Goal: Check status: Check status

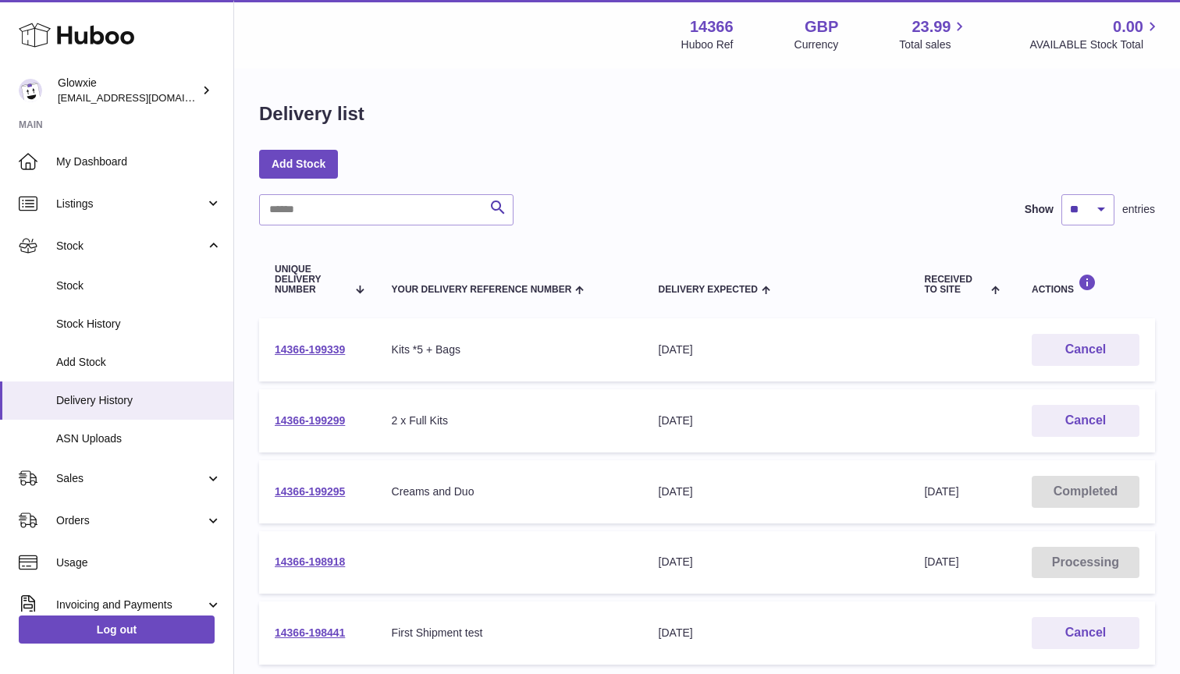
click at [137, 40] on div "Huboo" at bounding box center [116, 36] width 233 height 68
click at [98, 38] on icon at bounding box center [77, 35] width 116 height 31
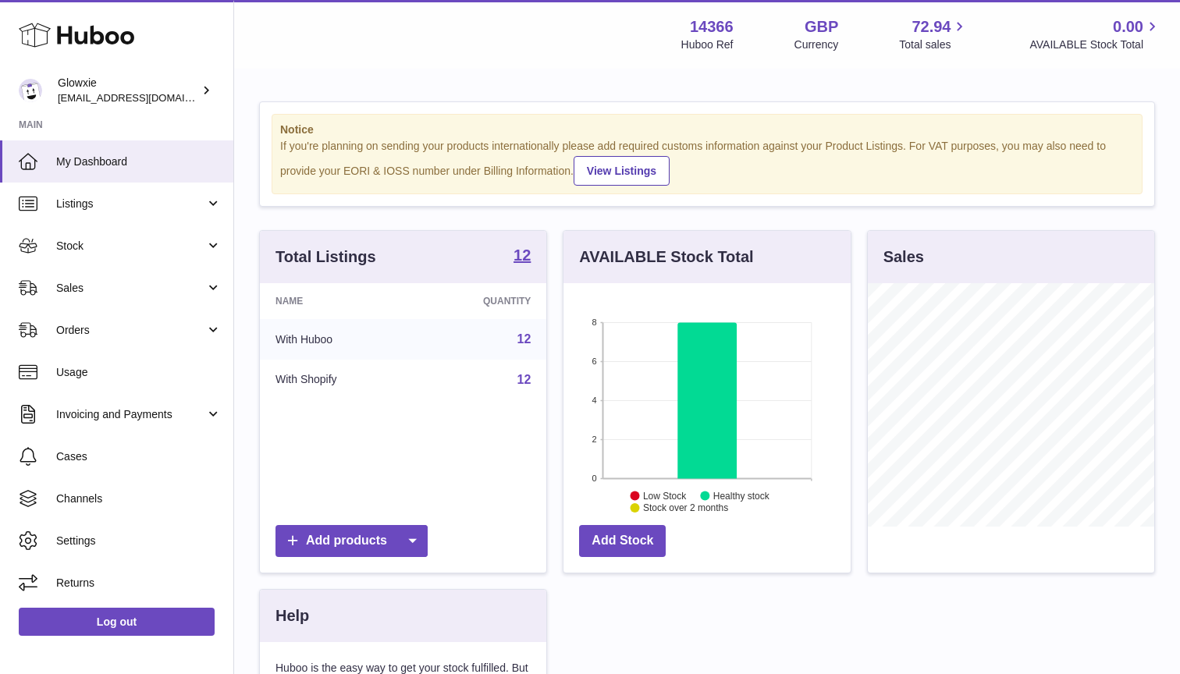
scroll to position [243, 287]
click at [123, 251] on span "Stock" at bounding box center [130, 246] width 149 height 15
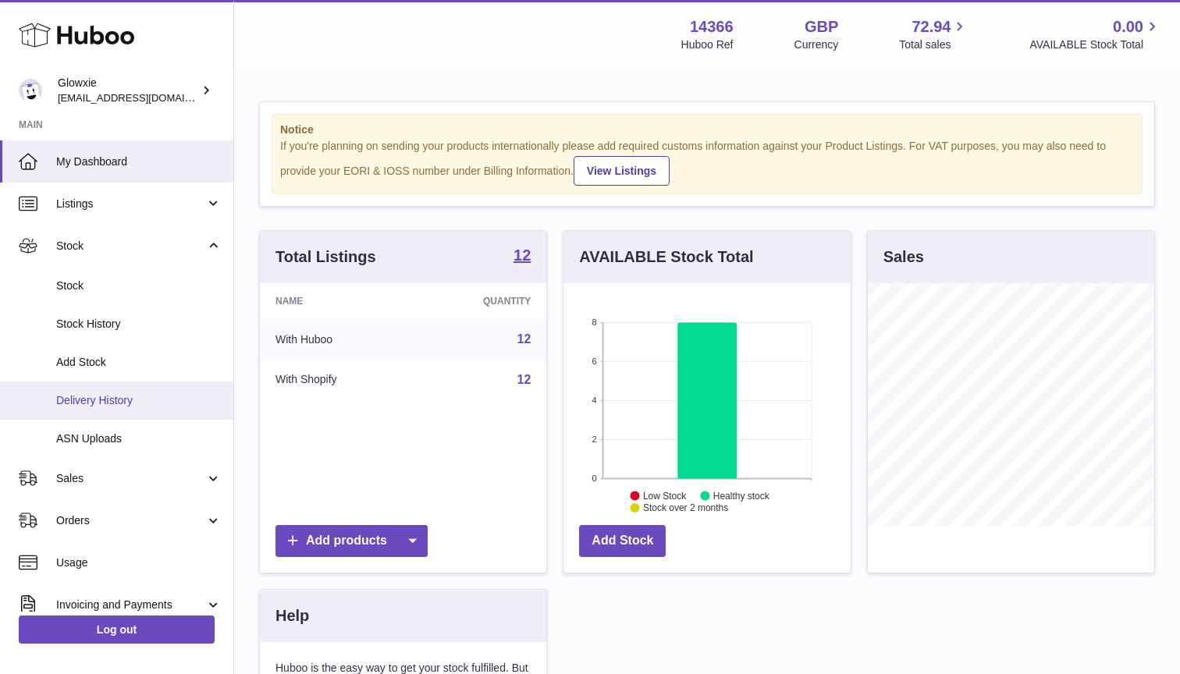
click at [121, 397] on span "Delivery History" at bounding box center [138, 400] width 165 height 15
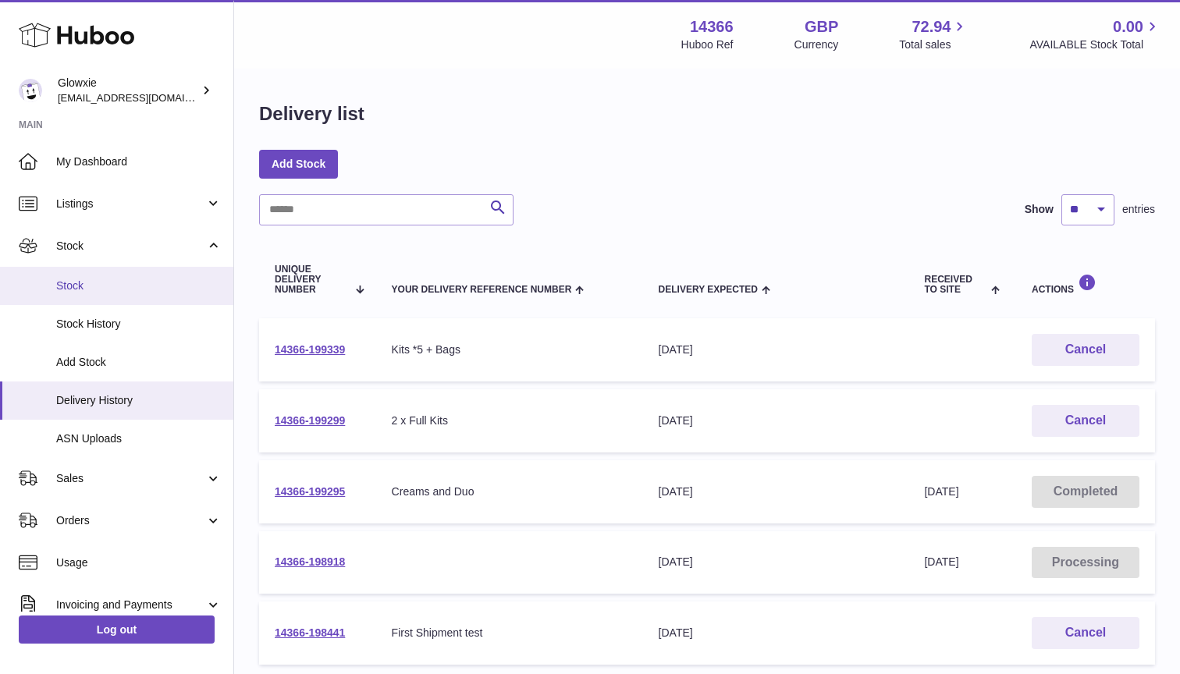
click at [119, 275] on link "Stock" at bounding box center [116, 286] width 233 height 38
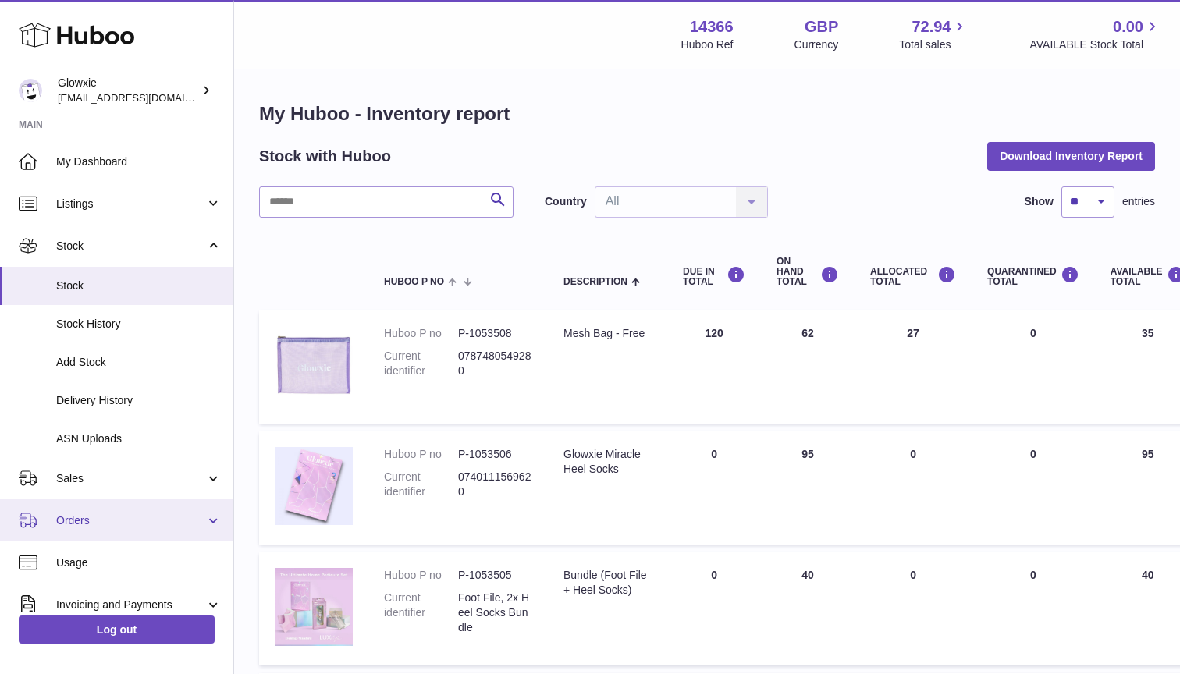
click at [111, 521] on span "Orders" at bounding box center [130, 521] width 149 height 15
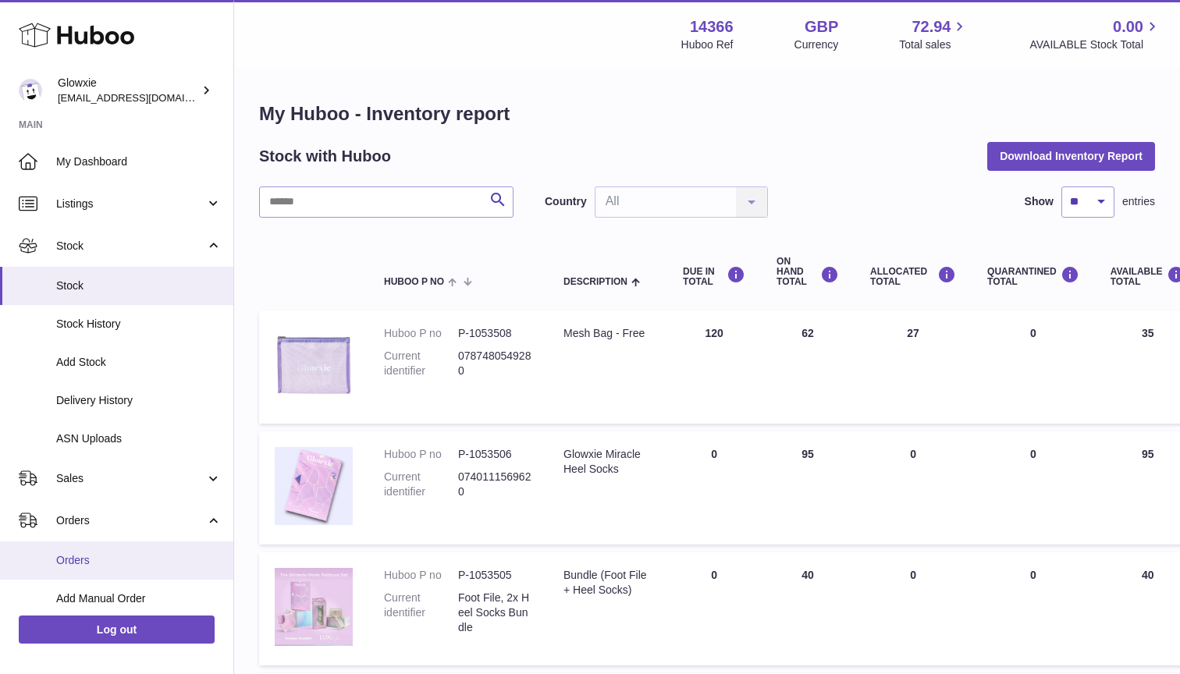
click at [137, 561] on span "Orders" at bounding box center [138, 560] width 165 height 15
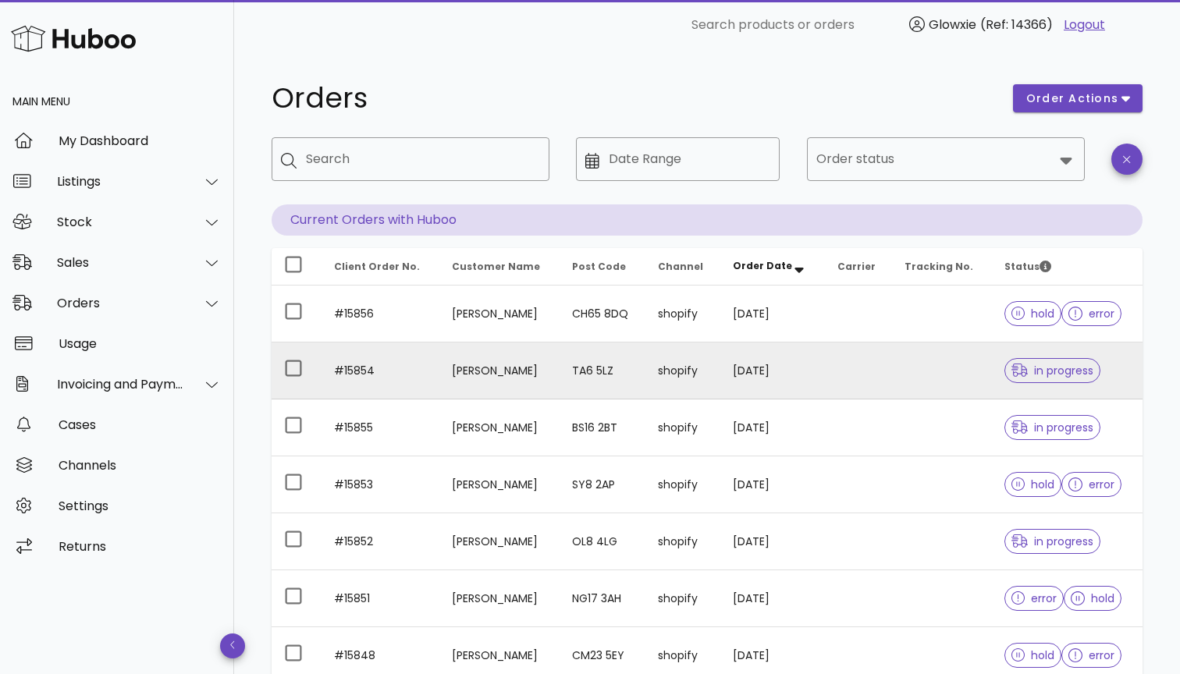
click at [952, 384] on td at bounding box center [942, 371] width 100 height 57
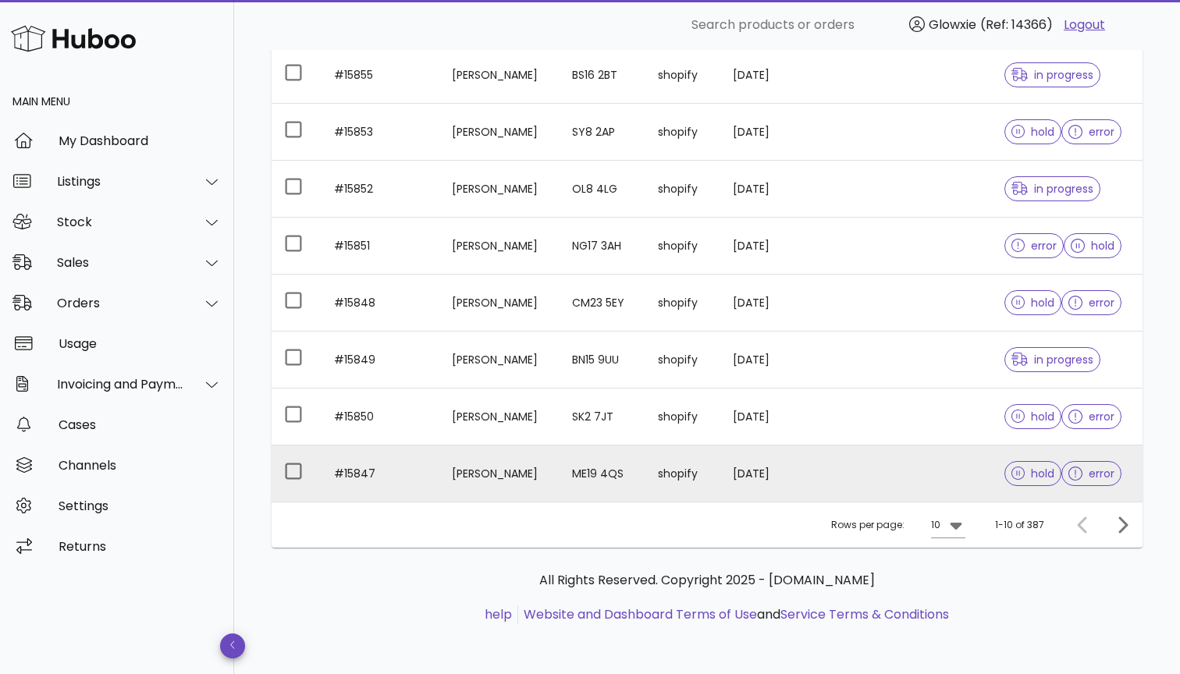
scroll to position [353, 0]
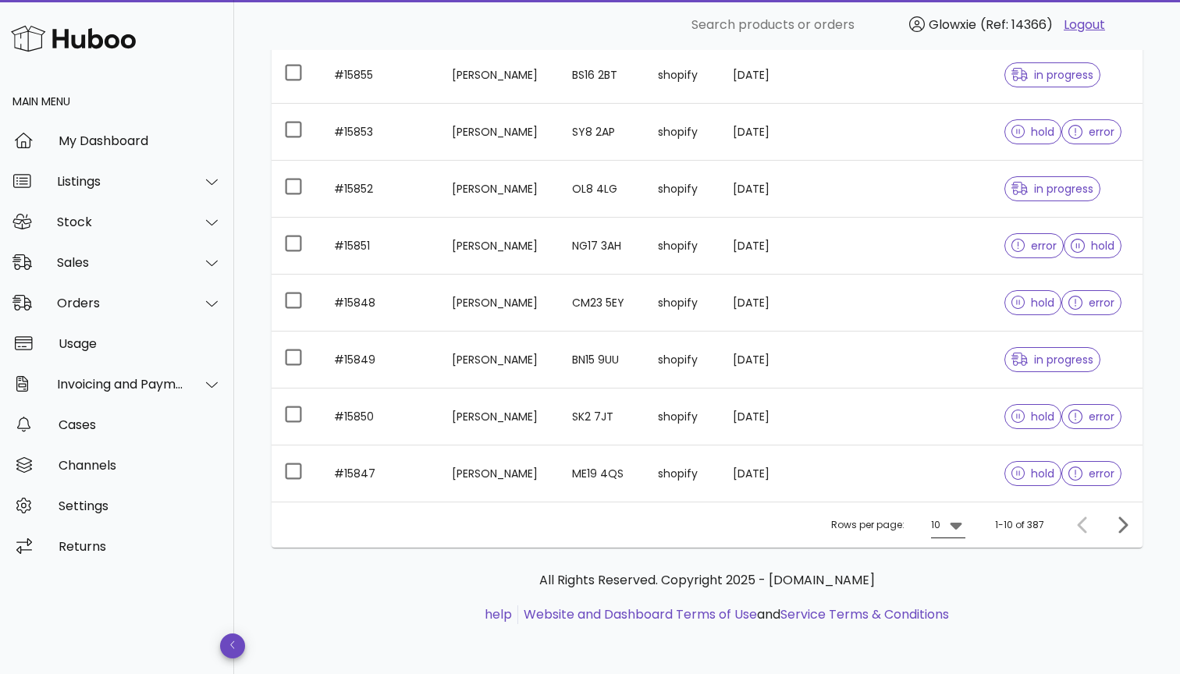
click at [948, 517] on icon at bounding box center [956, 525] width 19 height 19
click at [951, 572] on div "25" at bounding box center [954, 574] width 16 height 15
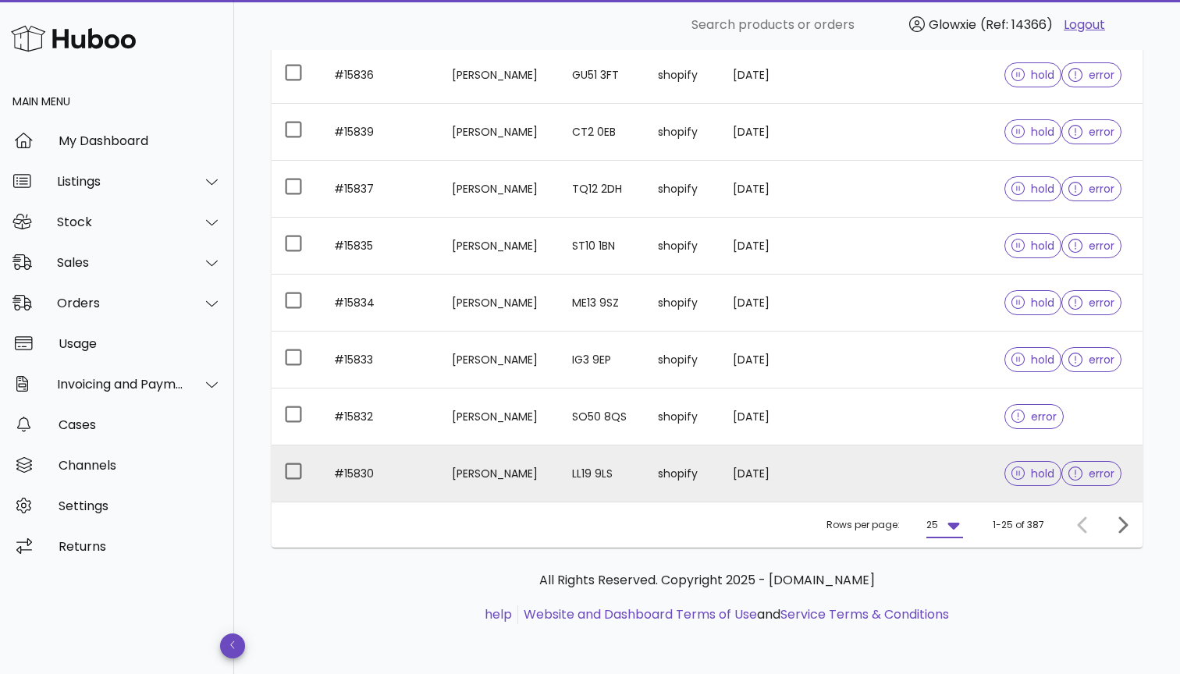
scroll to position [1207, 0]
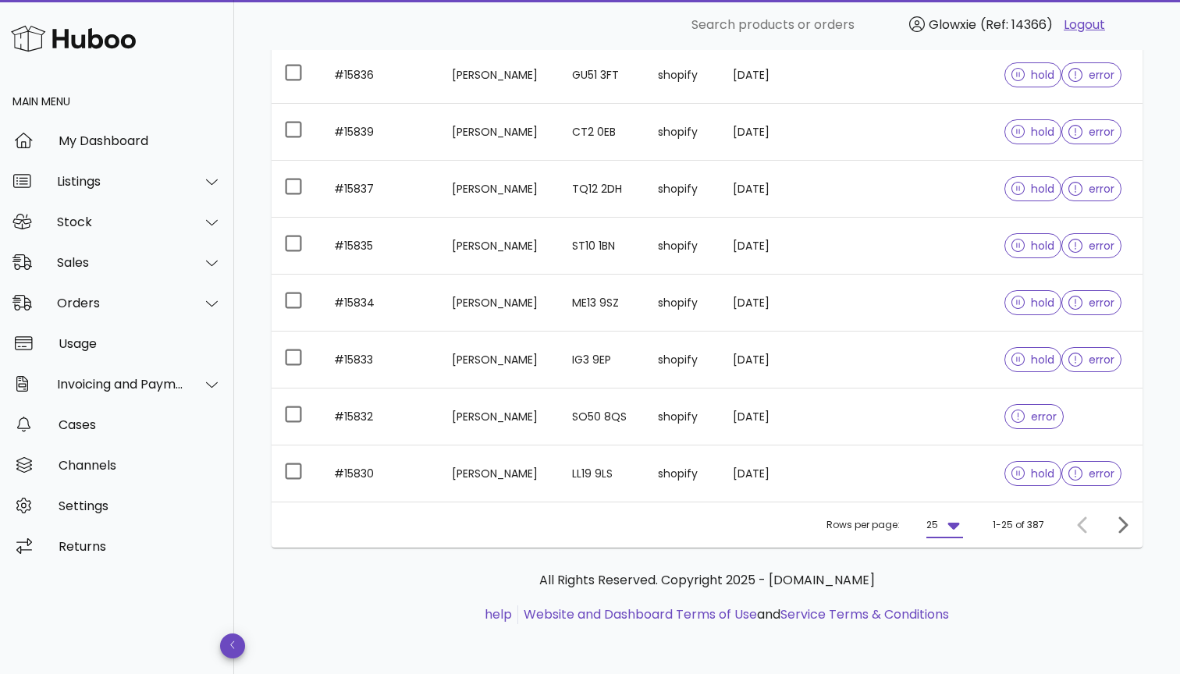
click at [962, 529] on icon at bounding box center [953, 525] width 19 height 19
click at [951, 610] on div "50" at bounding box center [948, 612] width 16 height 15
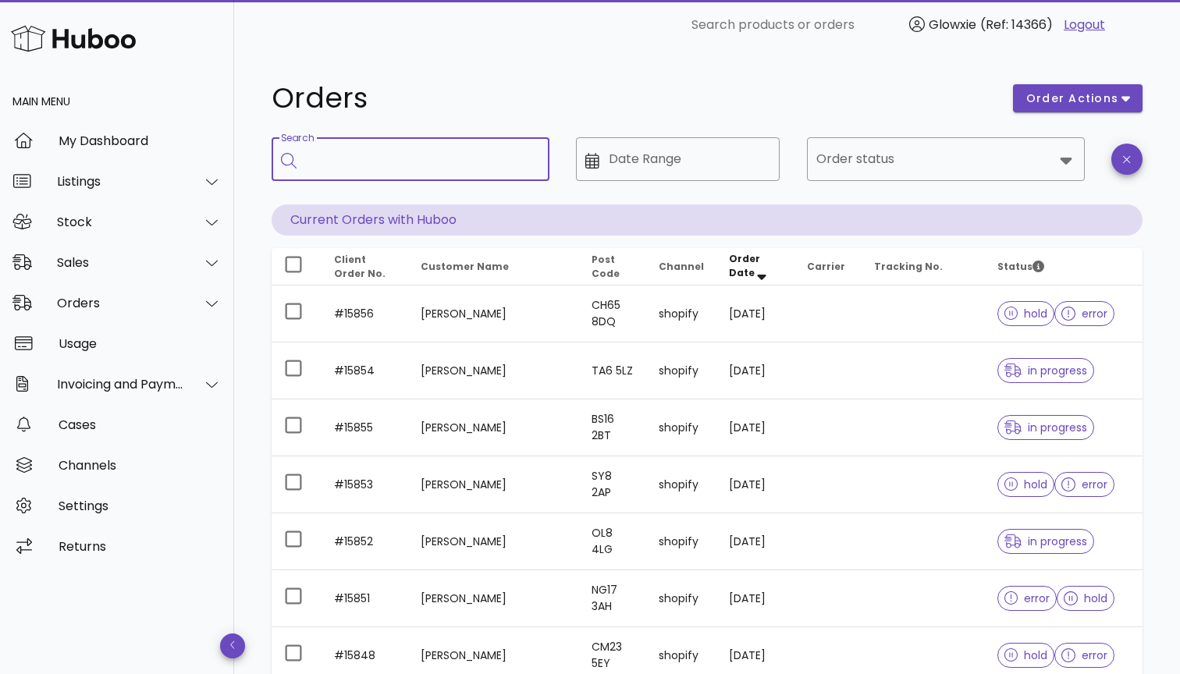
click at [457, 151] on input "Search" at bounding box center [421, 159] width 231 height 25
paste input "*******"
type input "*******"
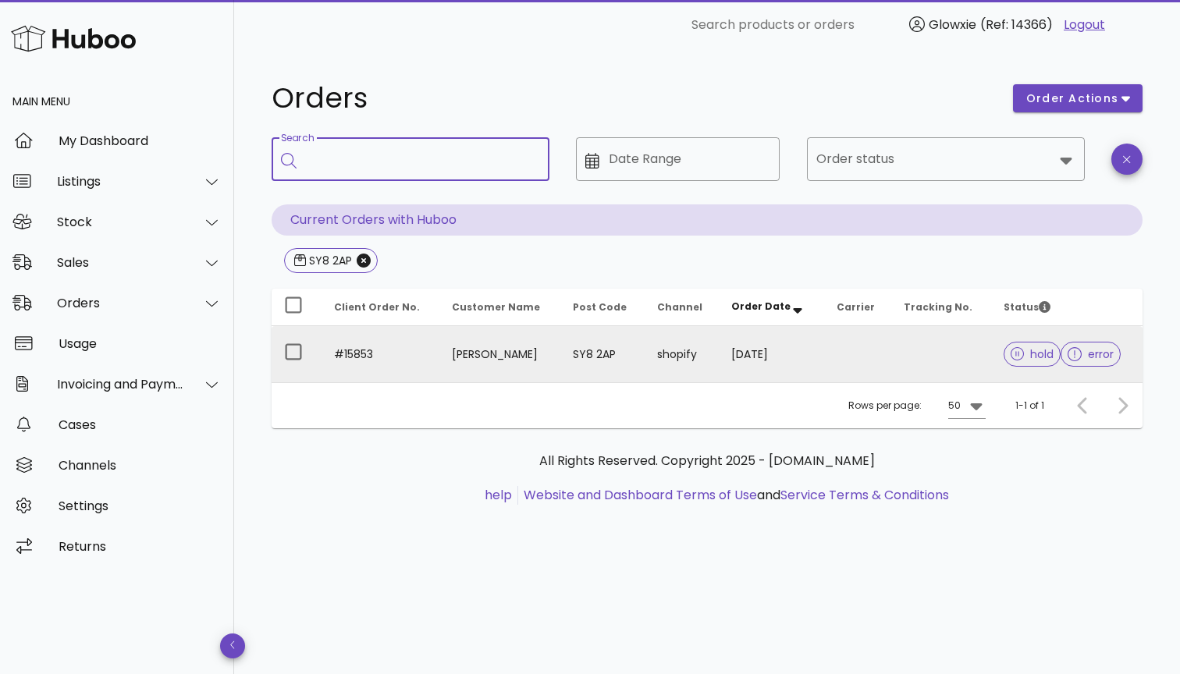
click at [826, 374] on td at bounding box center [857, 354] width 67 height 56
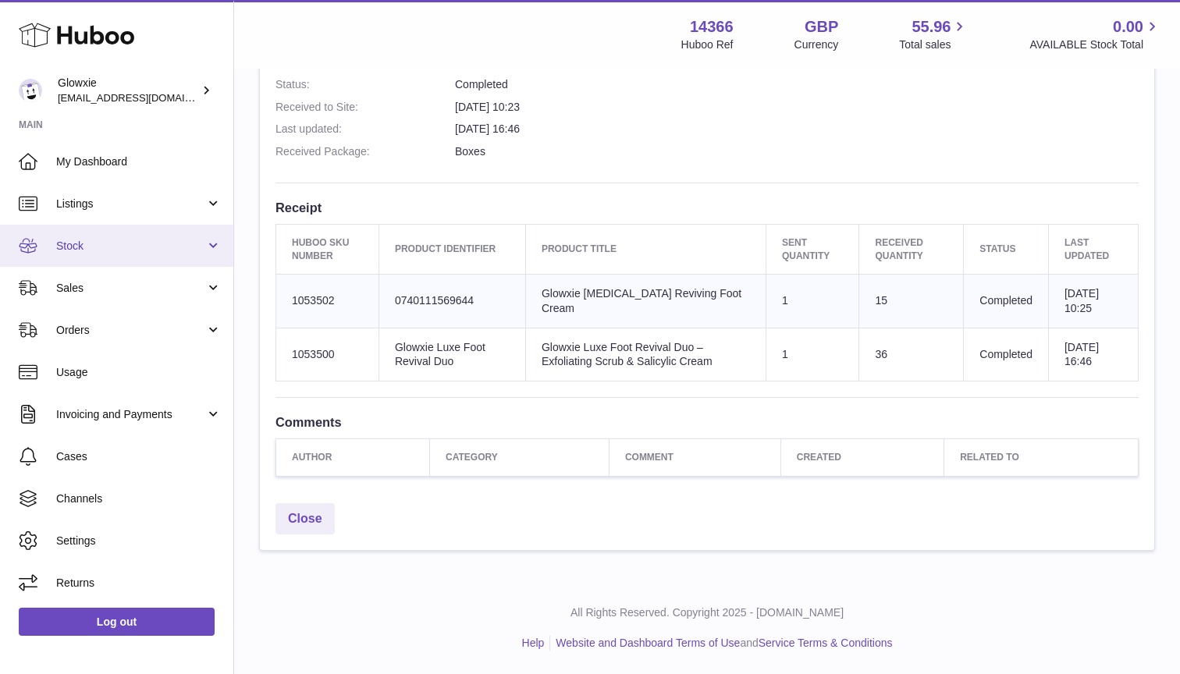
click at [120, 251] on link "Stock" at bounding box center [116, 246] width 233 height 42
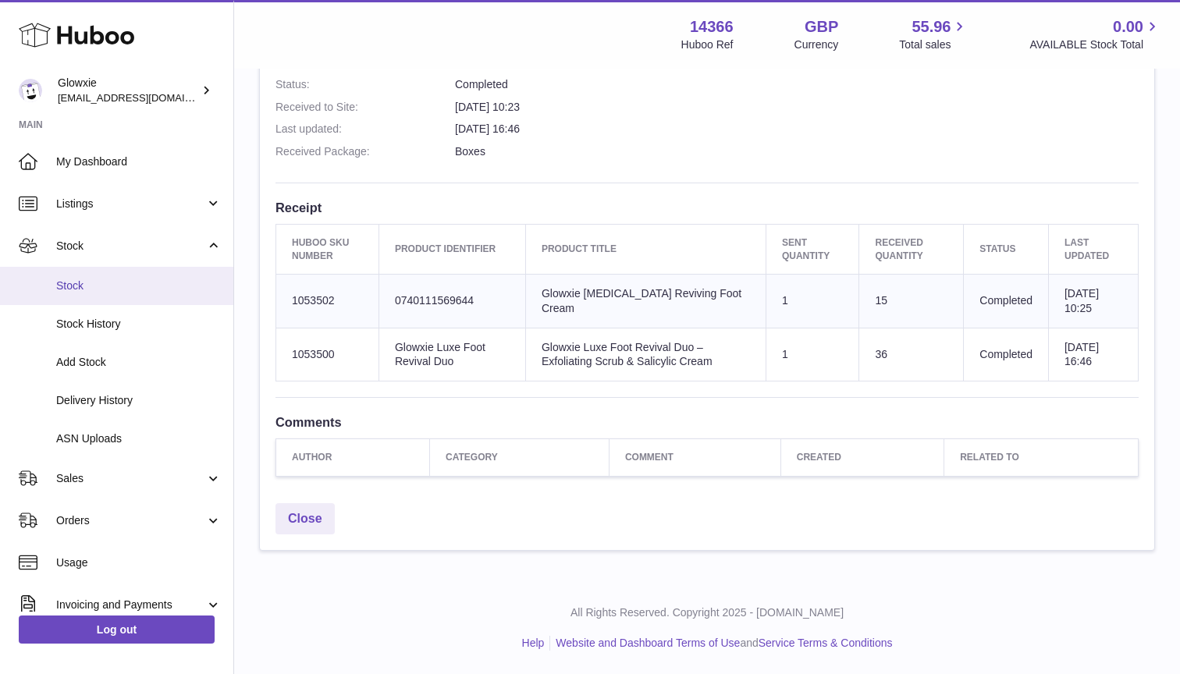
click at [126, 288] on span "Stock" at bounding box center [138, 286] width 165 height 15
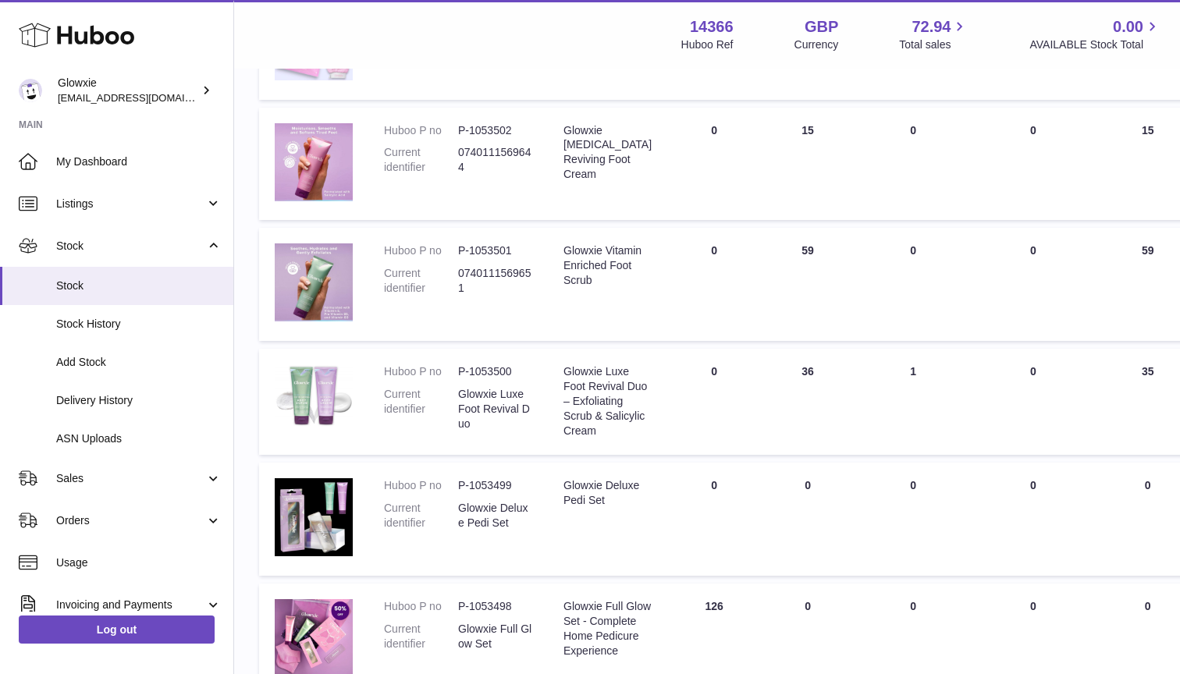
scroll to position [805, 0]
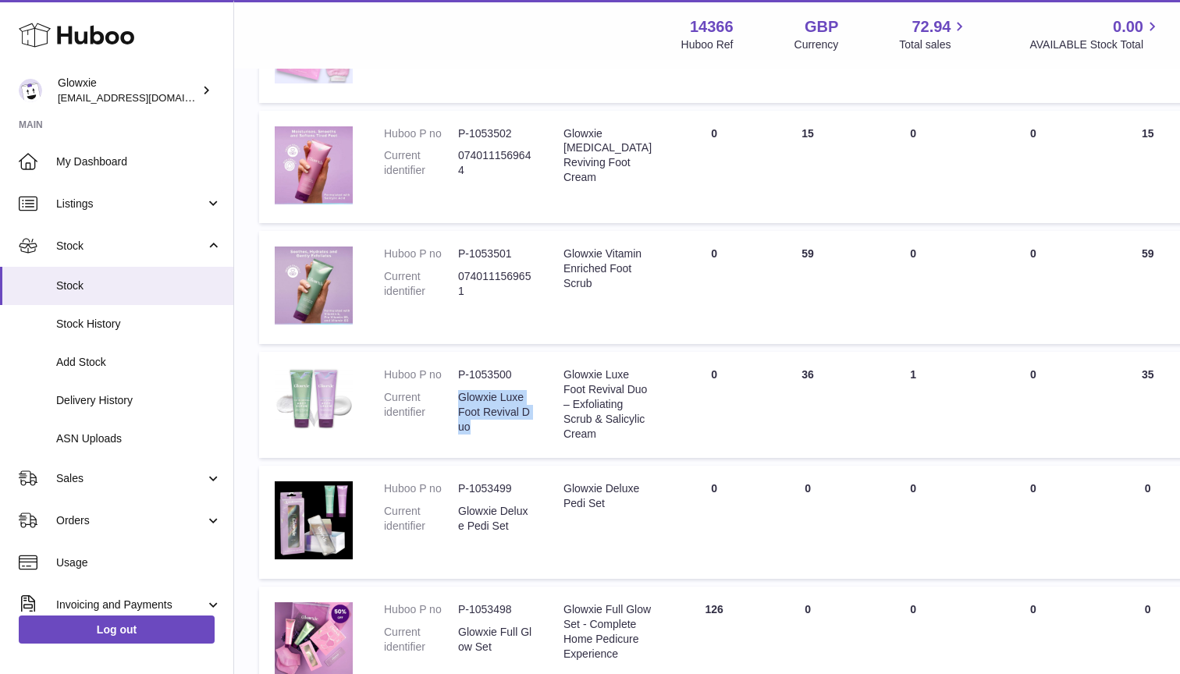
drag, startPoint x: 493, startPoint y: 421, endPoint x: 459, endPoint y: 394, distance: 43.4
click at [459, 394] on dd "Glowxie Luxe Foot Revival Duo" at bounding box center [495, 412] width 74 height 44
copy dd "Glowxie Luxe Foot Revival Duo"
click at [123, 402] on span "Delivery History" at bounding box center [138, 400] width 165 height 15
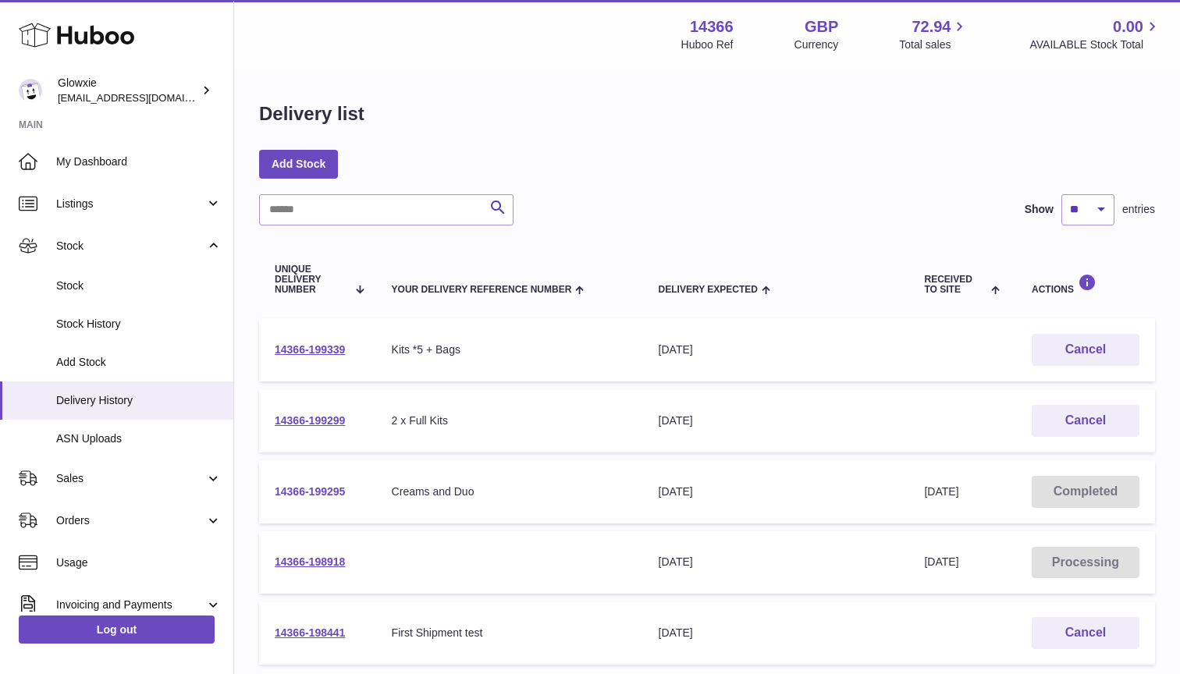
click at [318, 489] on link "14366-199295" at bounding box center [310, 491] width 70 height 12
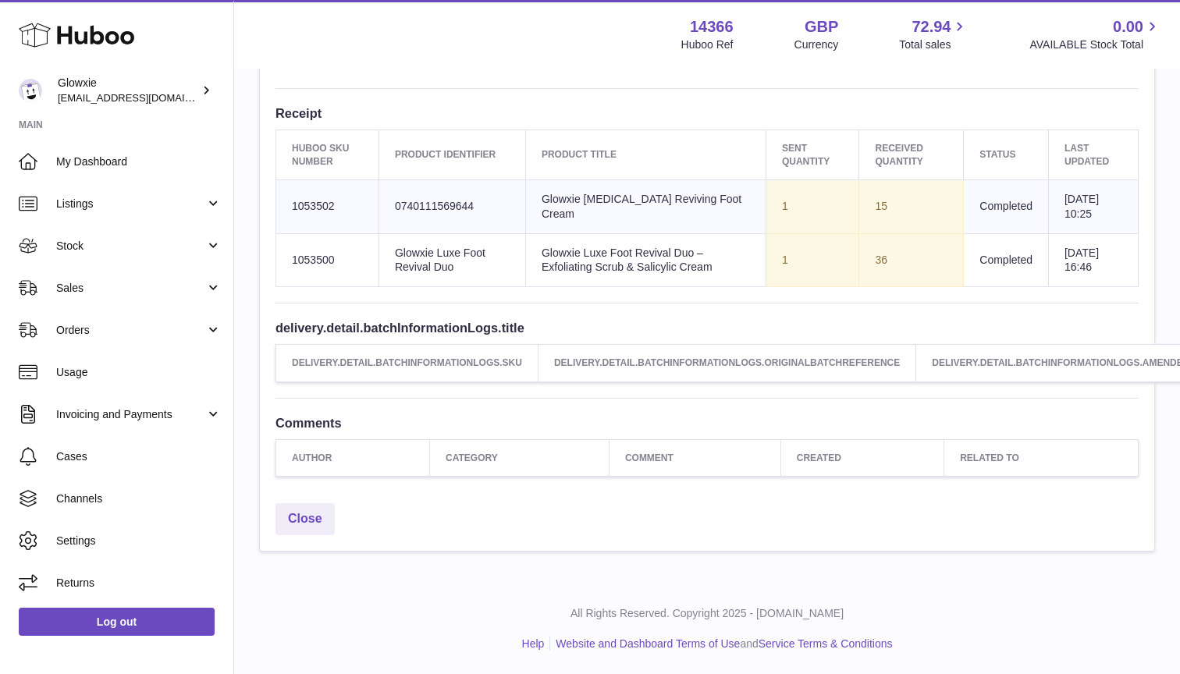
scroll to position [566, 0]
click at [149, 332] on span "Orders" at bounding box center [130, 330] width 149 height 15
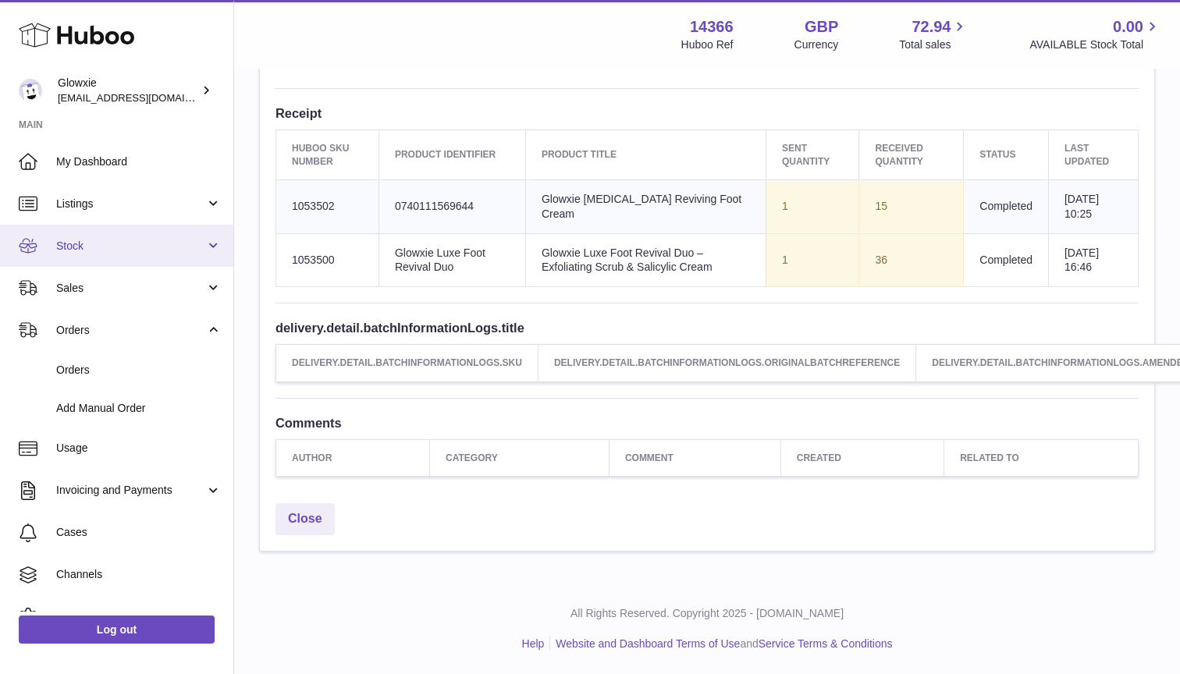
click at [180, 248] on span "Stock" at bounding box center [130, 246] width 149 height 15
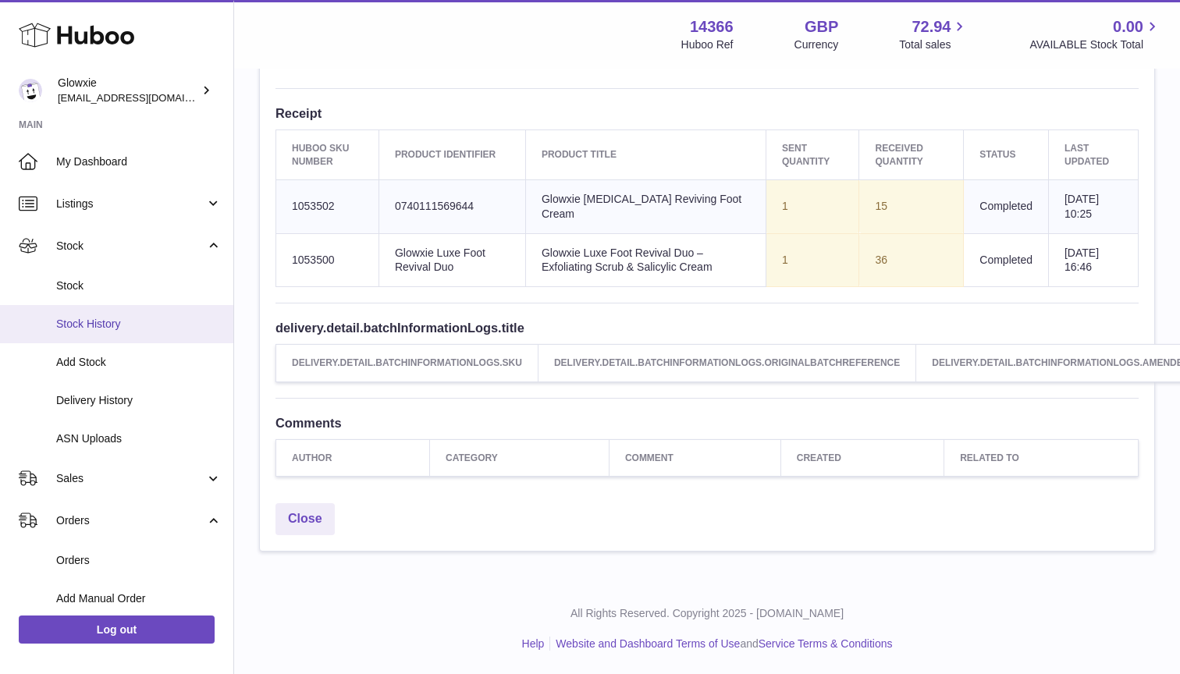
click at [168, 326] on span "Stock History" at bounding box center [138, 324] width 165 height 15
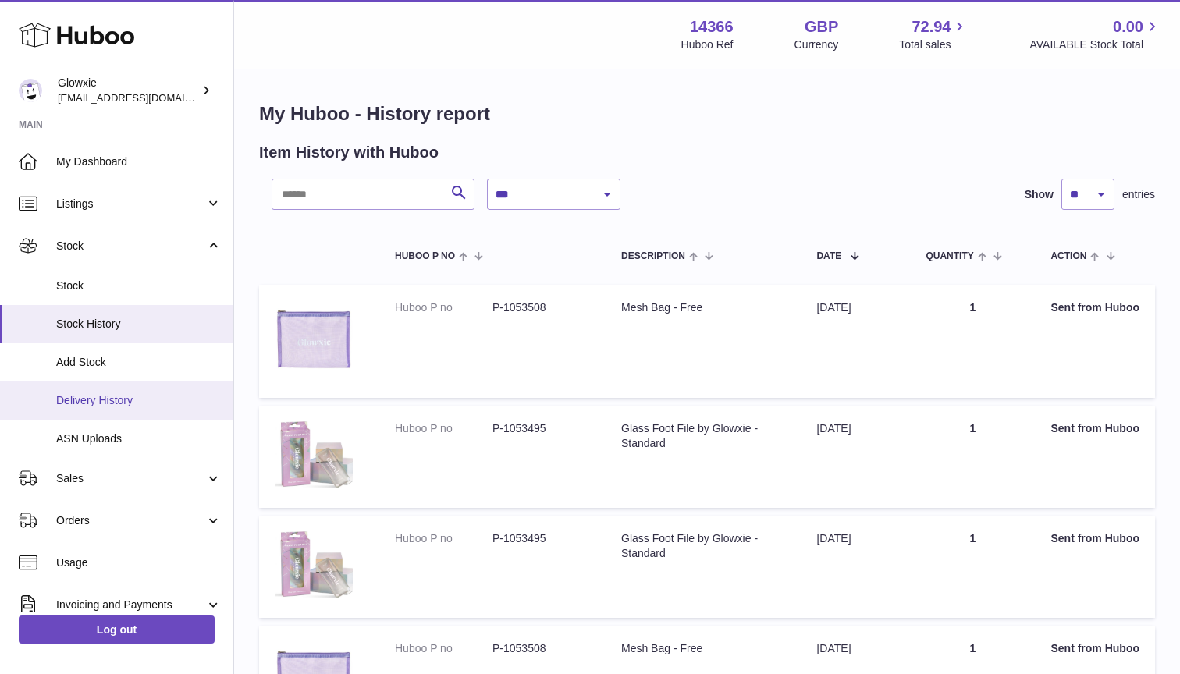
click at [155, 396] on span "Delivery History" at bounding box center [138, 400] width 165 height 15
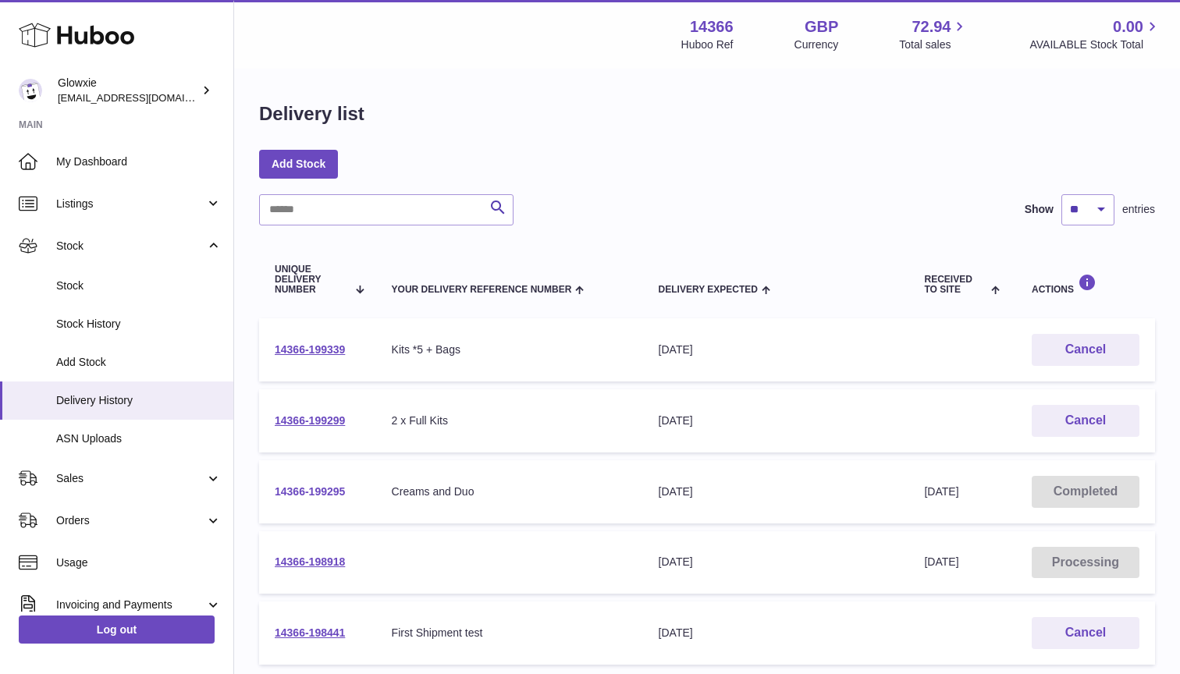
click at [301, 489] on link "14366-199295" at bounding box center [310, 491] width 70 height 12
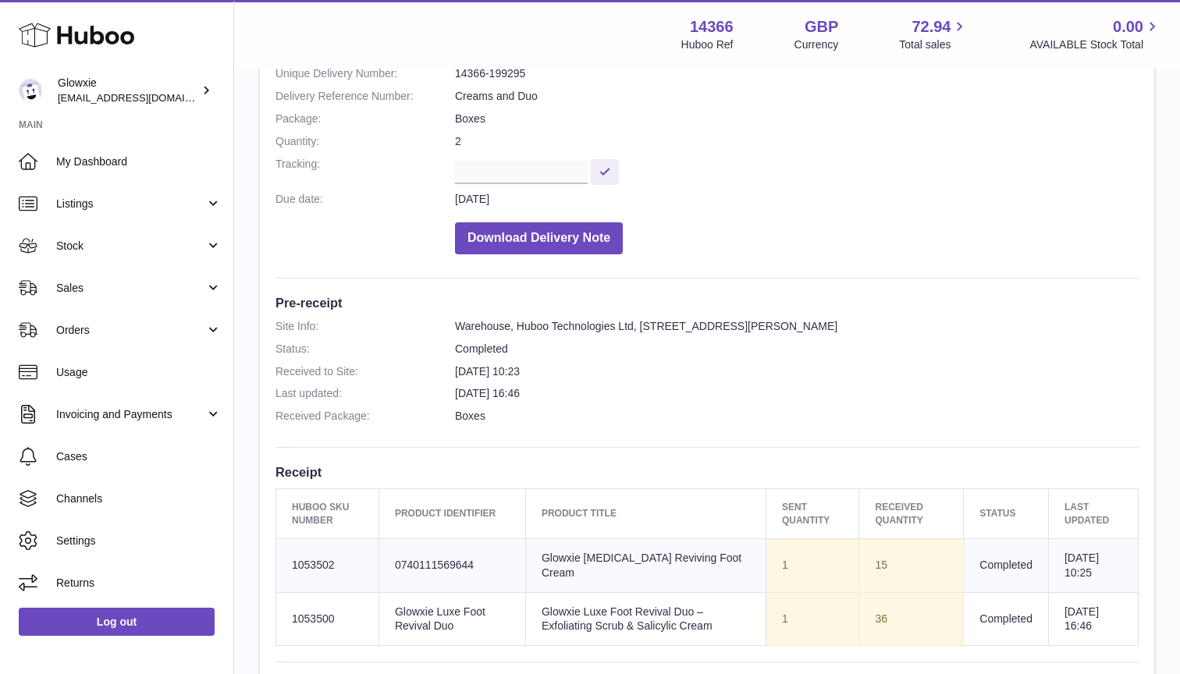
scroll to position [253, 0]
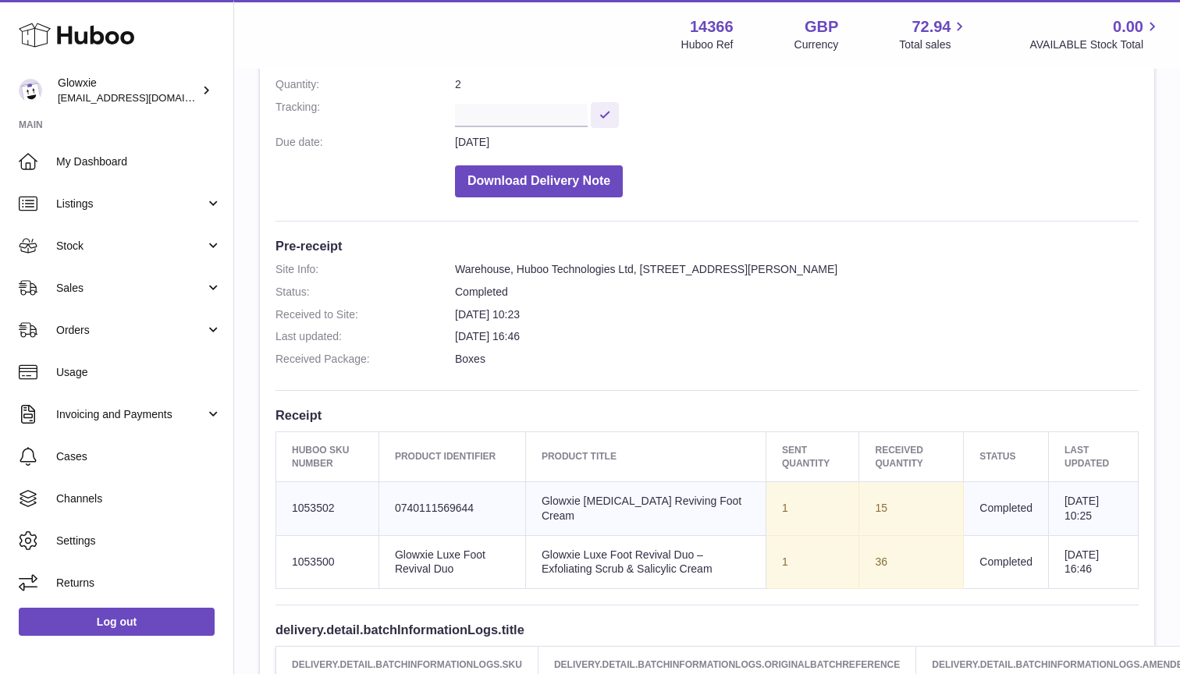
drag, startPoint x: 937, startPoint y: 581, endPoint x: 786, endPoint y: 563, distance: 152.5
click at [786, 563] on tr "Huboo SKU Number 1053500 Client Identifier Glowxie Luxe Foot Revival Duo Produc…" at bounding box center [707, 562] width 862 height 54
click at [766, 563] on td "Product title Glowxie Luxe Foot Revival Duo – Exfoliating Scrub & Salicylic Cre…" at bounding box center [645, 562] width 240 height 54
